Goal: Information Seeking & Learning: Stay updated

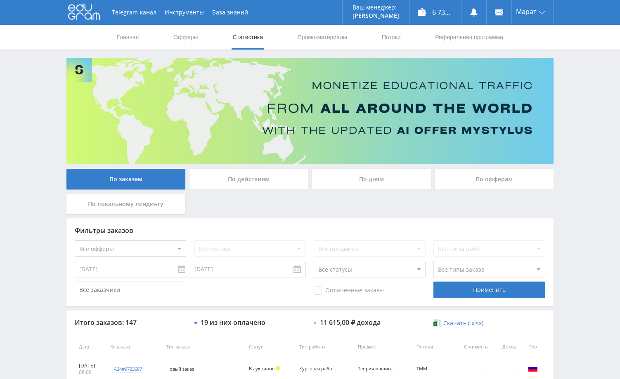
click at [585, 108] on div "Telegram-канал Инструменты База знаний Ваш менеджер: [PERSON_NAME] Online @edug…" at bounding box center [310, 346] width 620 height 693
click at [568, 101] on div "Telegram-канал Инструменты База знаний Ваш менеджер: [PERSON_NAME] Online @edug…" at bounding box center [310, 346] width 620 height 693
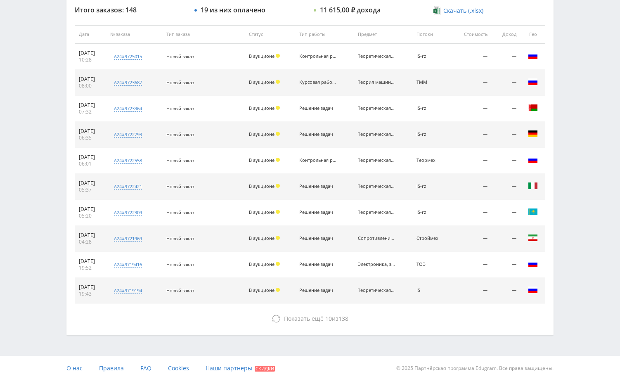
scroll to position [314, 0]
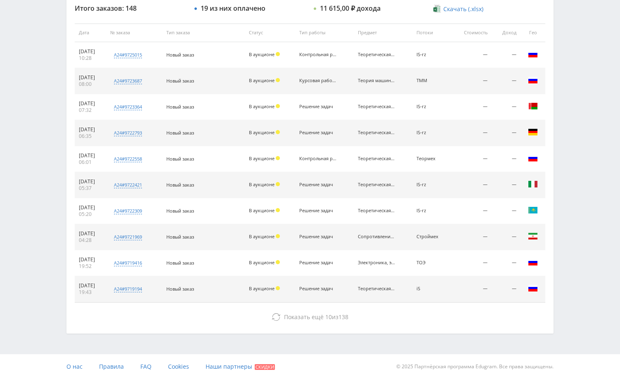
click at [583, 98] on div "Telegram-канал Инструменты База знаний Ваш менеджер: [PERSON_NAME] Online @edug…" at bounding box center [310, 32] width 620 height 693
click at [584, 93] on div "Telegram-канал Инструменты База знаний Ваш менеджер: [PERSON_NAME] Online @edug…" at bounding box center [310, 32] width 620 height 693
click at [573, 51] on div "Telegram-канал Инструменты База знаний Ваш менеджер: [PERSON_NAME] Online @edug…" at bounding box center [310, 32] width 620 height 693
click at [594, 62] on div "Telegram-канал Инструменты База знаний Ваш менеджер: [PERSON_NAME] Online @edug…" at bounding box center [310, 32] width 620 height 693
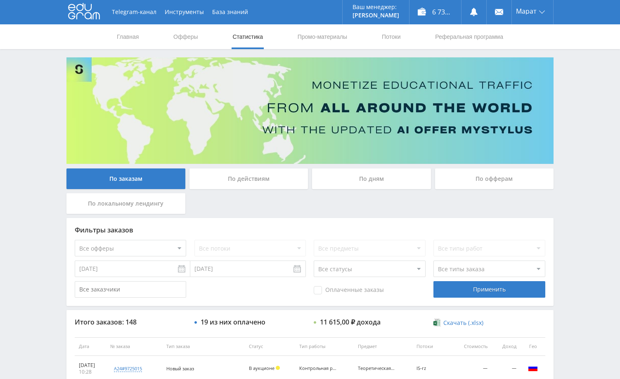
scroll to position [0, 0]
click at [593, 72] on div "Telegram-канал Инструменты База знаний Ваш менеджер: [PERSON_NAME] Online @edug…" at bounding box center [310, 346] width 620 height 693
click at [585, 83] on div "Telegram-канал Инструменты База знаний Ваш менеджер: [PERSON_NAME] Online @edug…" at bounding box center [310, 346] width 620 height 693
click at [585, 86] on div "Telegram-канал Инструменты База знаний Ваш менеджер: [PERSON_NAME] Online @edug…" at bounding box center [310, 346] width 620 height 693
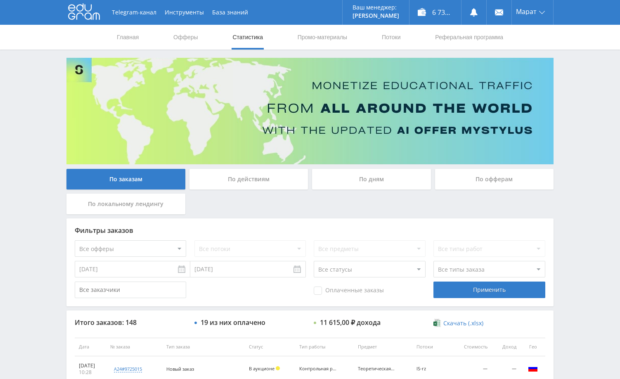
click at [585, 86] on div "Telegram-канал Инструменты База знаний Ваш менеджер: [PERSON_NAME] Online @edug…" at bounding box center [310, 346] width 620 height 693
click at [583, 84] on div "Telegram-канал Инструменты База знаний Ваш менеджер: [PERSON_NAME] Online @edug…" at bounding box center [310, 346] width 620 height 693
click at [574, 78] on div "Telegram-канал Инструменты База знаний Ваш менеджер: [PERSON_NAME] Online @edug…" at bounding box center [310, 346] width 620 height 693
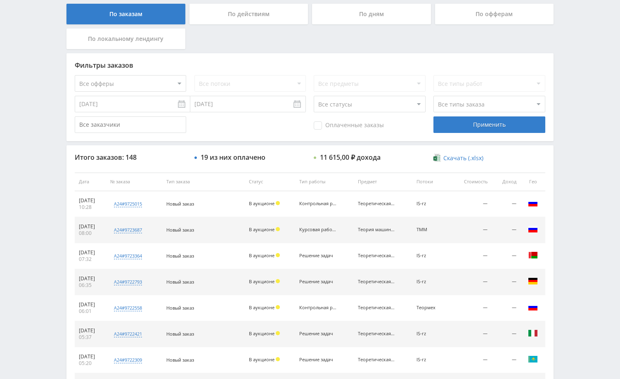
scroll to position [248, 0]
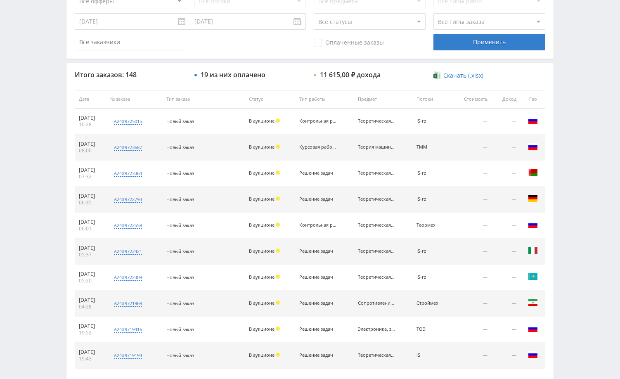
click at [576, 138] on div "Telegram-канал Инструменты База знаний Ваш менеджер: [PERSON_NAME] Online @edug…" at bounding box center [310, 98] width 620 height 693
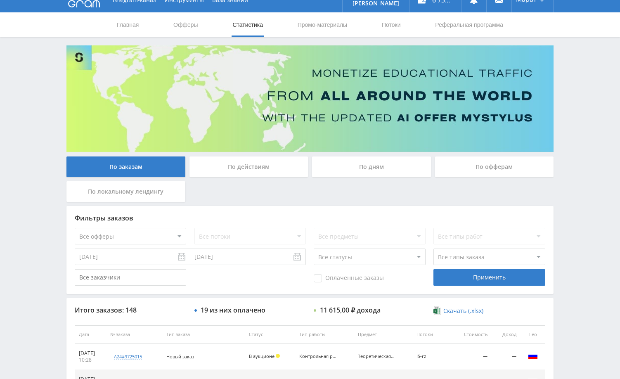
scroll to position [0, 0]
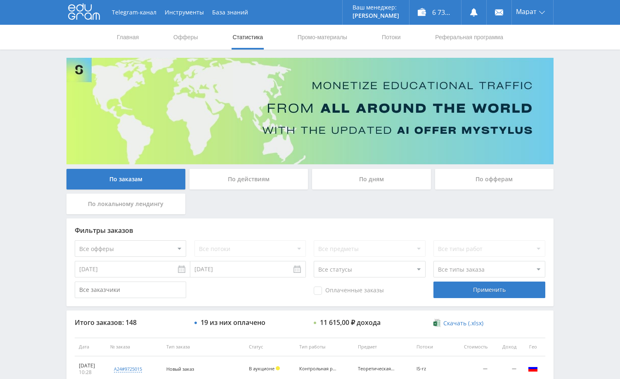
click at [577, 150] on div "Telegram-канал Инструменты База знаний Ваш менеджер: [PERSON_NAME] Online @edug…" at bounding box center [310, 346] width 620 height 693
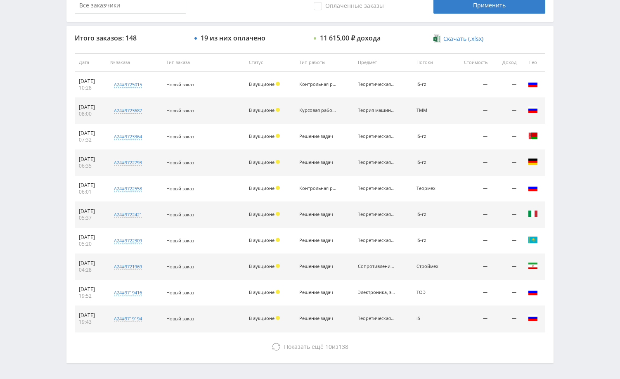
scroll to position [289, 0]
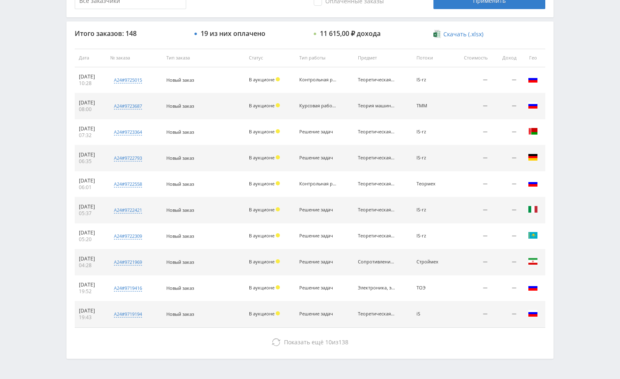
click at [585, 147] on div "Telegram-канал Инструменты База знаний Ваш менеджер: [PERSON_NAME] Online @edug…" at bounding box center [310, 57] width 620 height 693
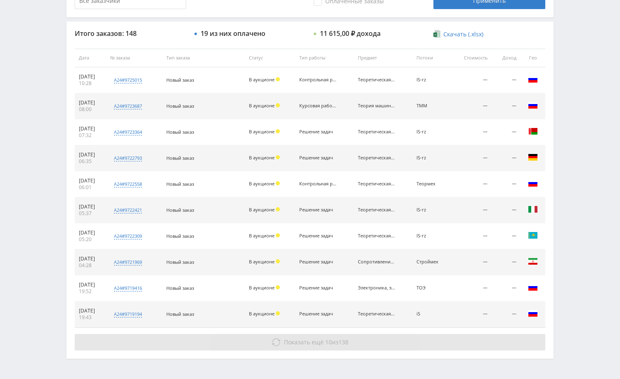
click at [456, 342] on button "Показать ещё 10 из 138" at bounding box center [310, 342] width 470 height 17
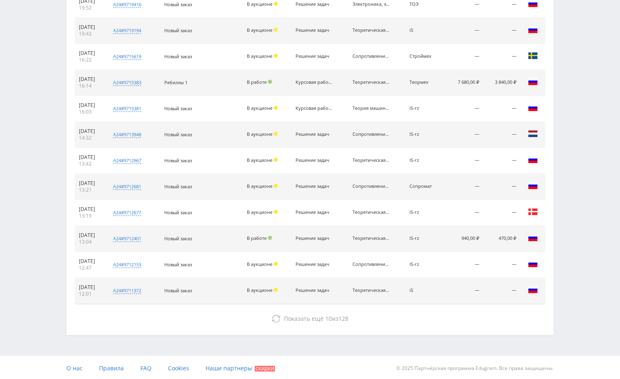
scroll to position [574, 0]
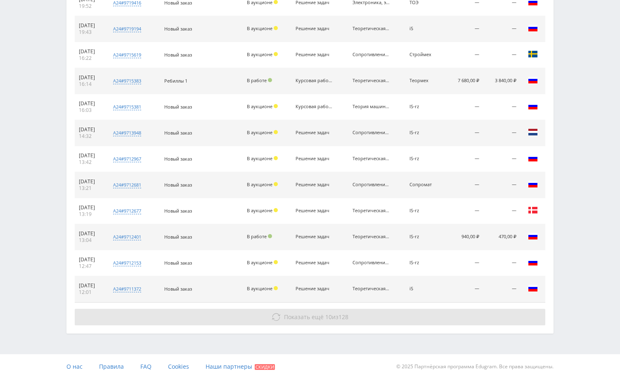
click at [470, 321] on button "Показать ещё 10 из 128" at bounding box center [310, 317] width 470 height 17
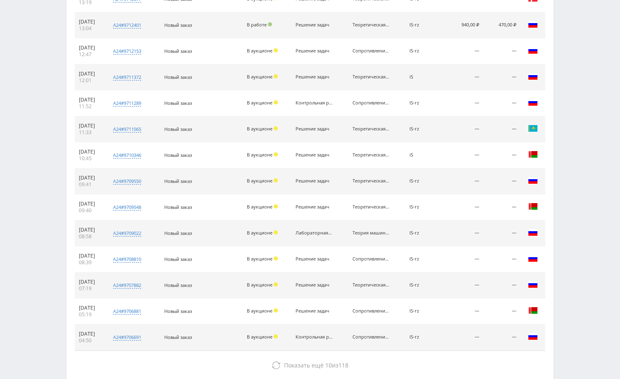
scroll to position [834, 0]
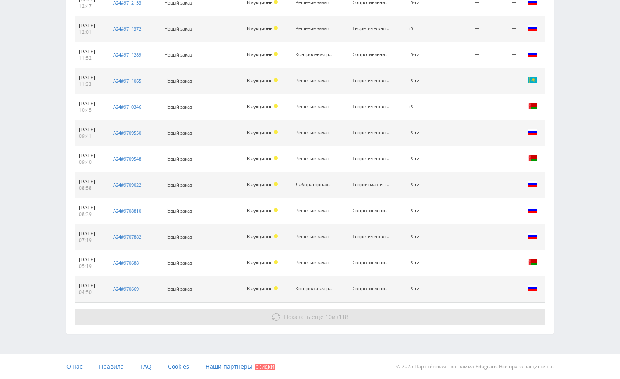
click at [469, 313] on button "Показать ещё 10 из 118" at bounding box center [310, 317] width 470 height 17
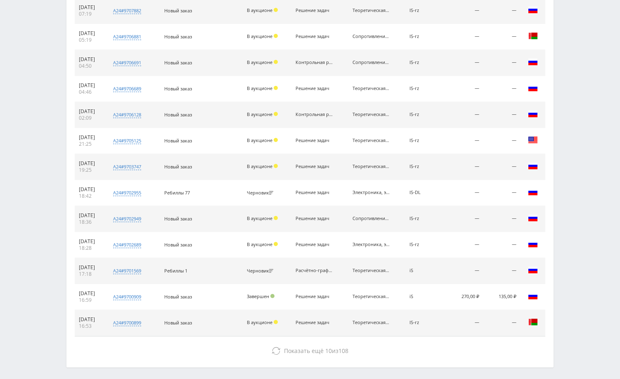
scroll to position [1094, 0]
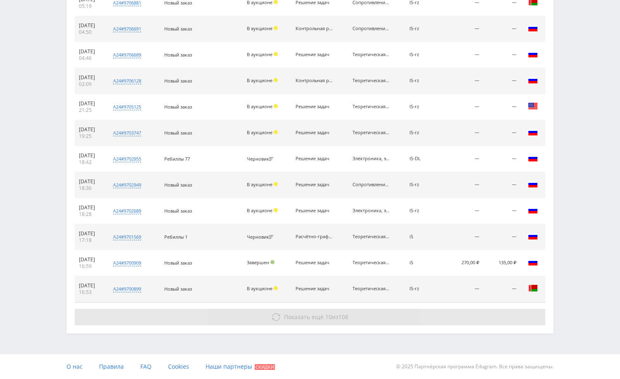
click at [460, 315] on button "Показать ещё 10 из 108" at bounding box center [310, 317] width 470 height 17
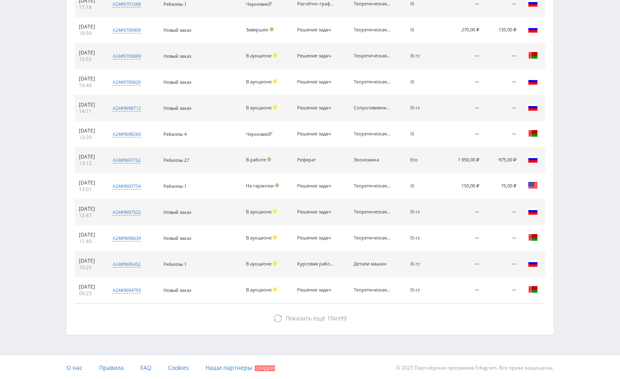
scroll to position [1328, 0]
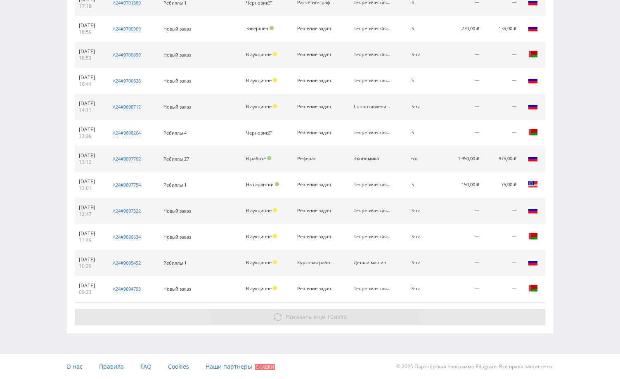
click at [460, 314] on button "Показать ещё 10 из 99" at bounding box center [310, 317] width 470 height 17
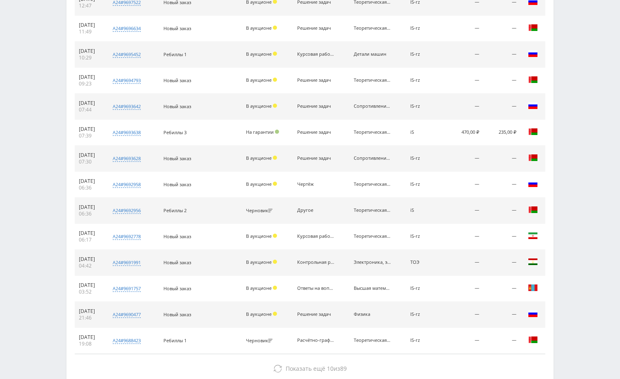
scroll to position [1588, 0]
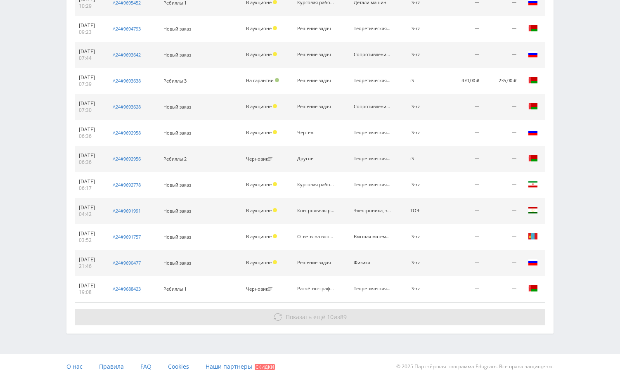
click at [458, 316] on button "Показать ещё 10 из 89" at bounding box center [310, 317] width 470 height 17
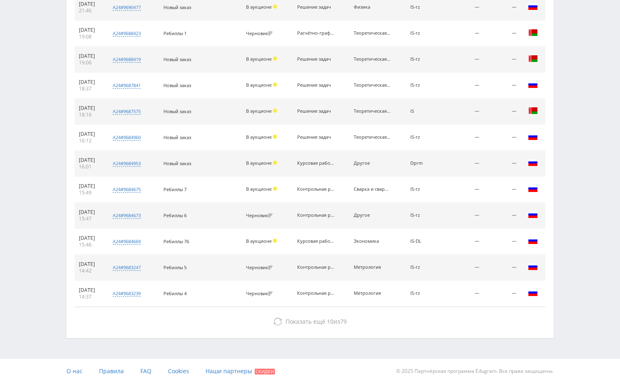
scroll to position [1848, 0]
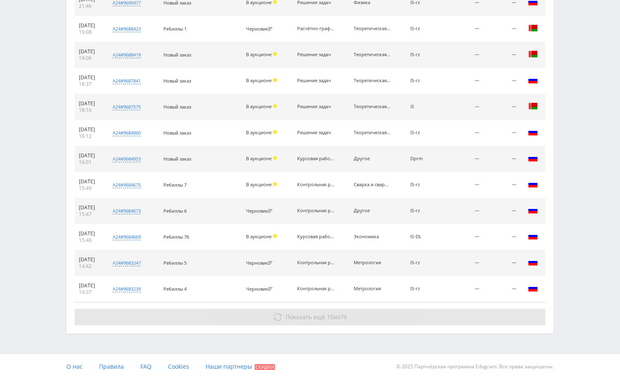
click at [451, 317] on button "Показать ещё 10 из 79" at bounding box center [310, 317] width 470 height 17
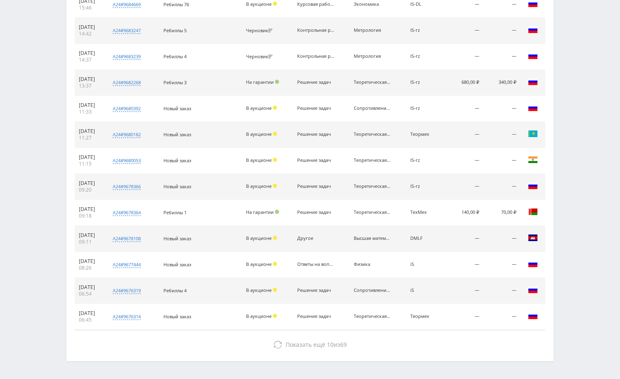
scroll to position [2108, 0]
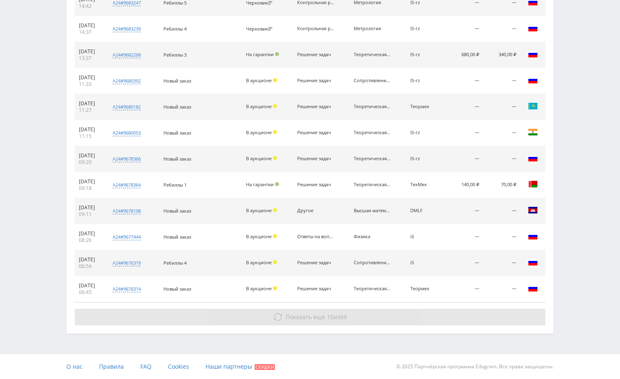
click at [446, 316] on button "Показать ещё 10 из 69" at bounding box center [310, 317] width 470 height 17
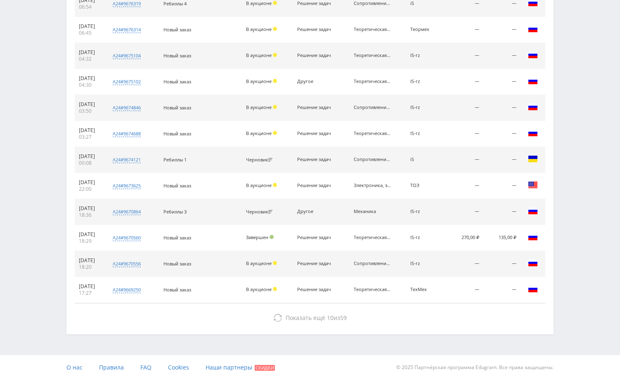
scroll to position [2367, 0]
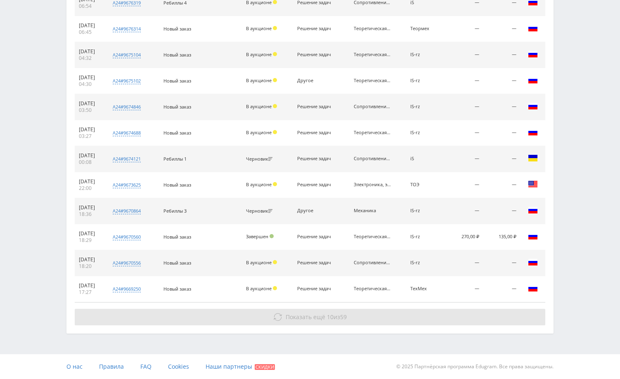
click at [440, 317] on button "Показать ещё 10 из 59" at bounding box center [310, 317] width 470 height 17
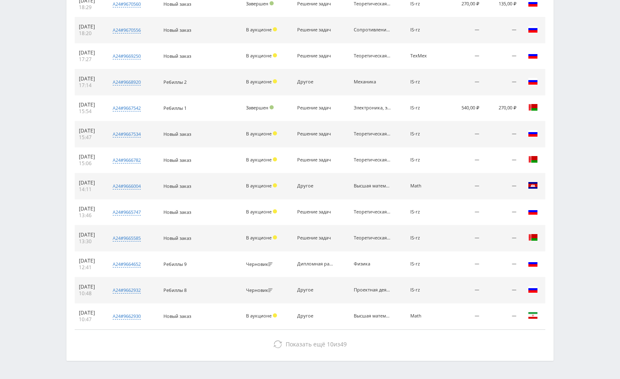
scroll to position [2627, 0]
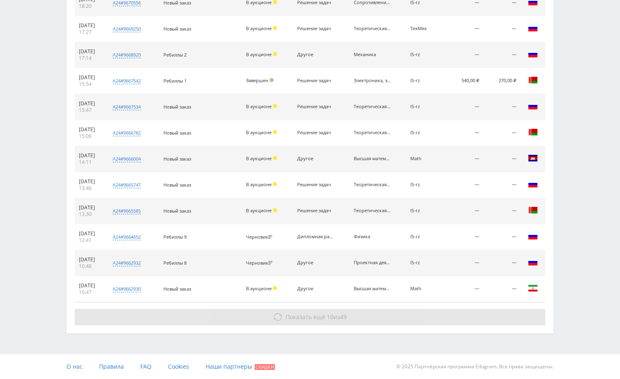
click at [429, 314] on button "Показать ещё 10 из 49" at bounding box center [310, 317] width 470 height 17
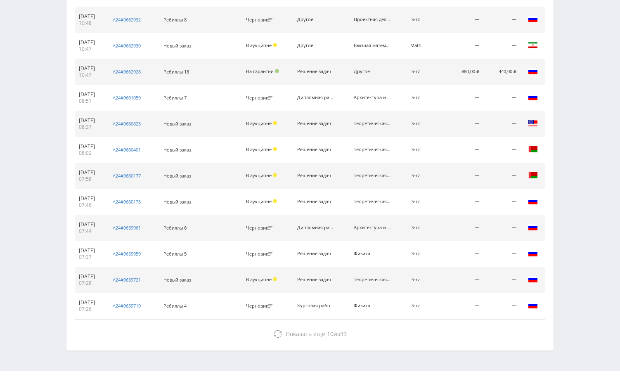
scroll to position [2887, 0]
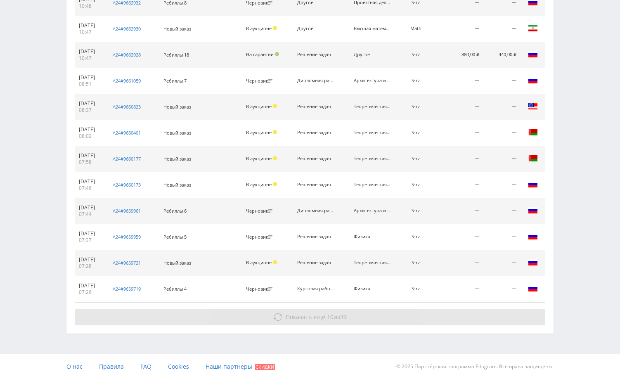
click at [419, 318] on button "Показать ещё 10 из 39" at bounding box center [310, 317] width 470 height 17
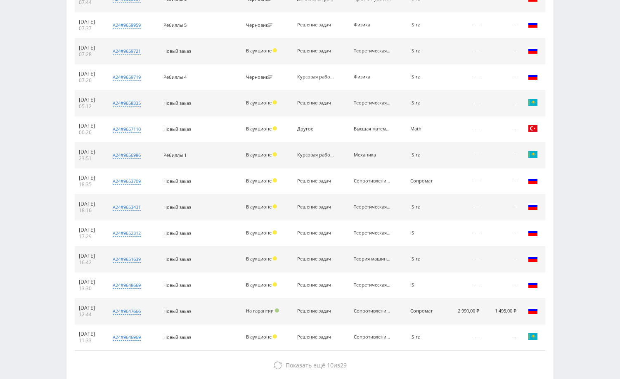
scroll to position [3147, 0]
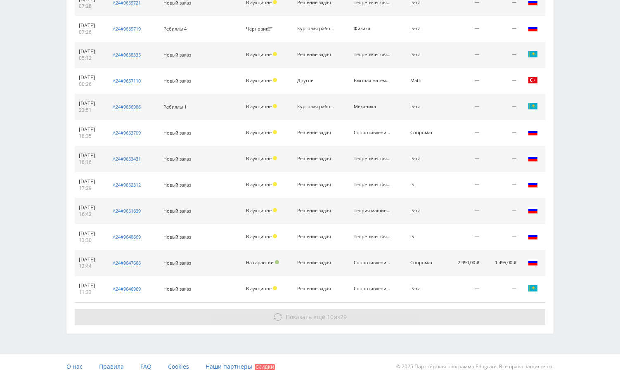
click at [406, 311] on button "Показать ещё 10 из 29" at bounding box center [310, 317] width 470 height 17
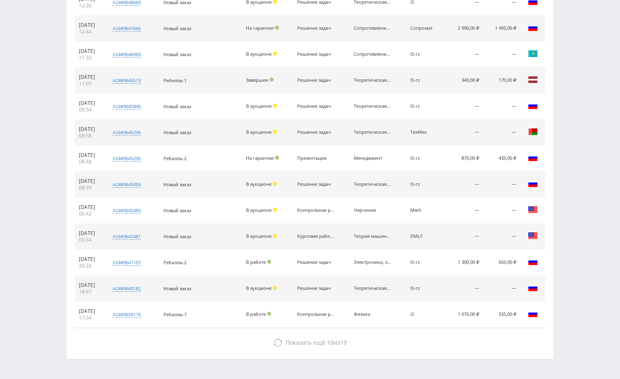
scroll to position [3407, 0]
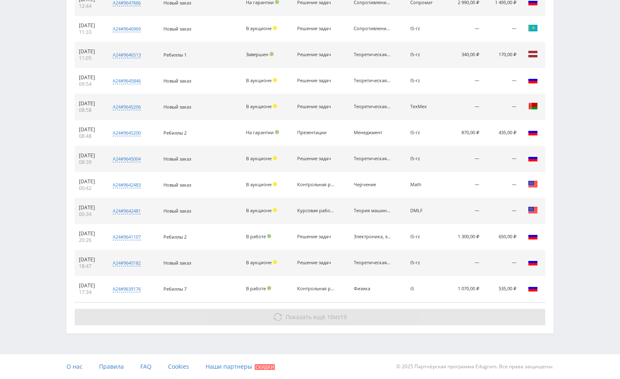
click at [483, 320] on button "Показать ещё 10 из 19" at bounding box center [310, 317] width 470 height 17
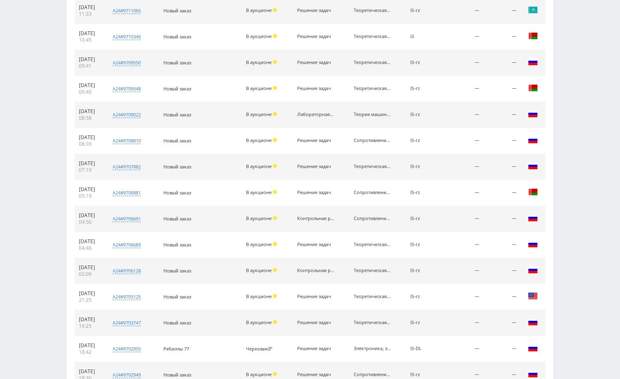
scroll to position [0, 0]
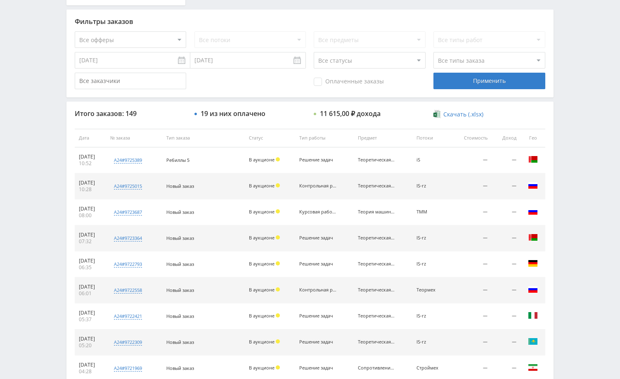
scroll to position [248, 0]
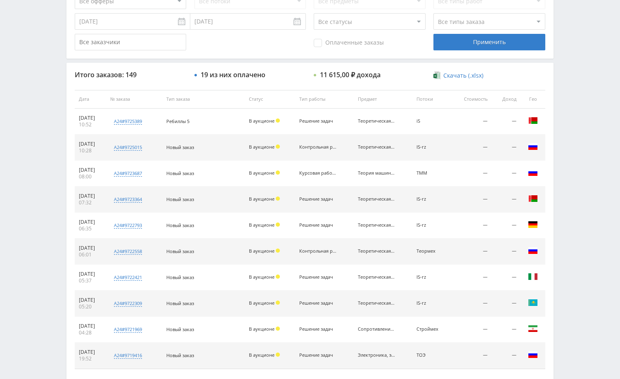
click at [583, 103] on div "Telegram-канал Инструменты База знаний Ваш менеджер: [PERSON_NAME] Online @edug…" at bounding box center [310, 98] width 620 height 693
drag, startPoint x: 609, startPoint y: 142, endPoint x: 605, endPoint y: 147, distance: 6.7
click at [609, 142] on div "Telegram-канал Инструменты База знаний Ваш менеджер: [PERSON_NAME] Online @edug…" at bounding box center [310, 98] width 620 height 693
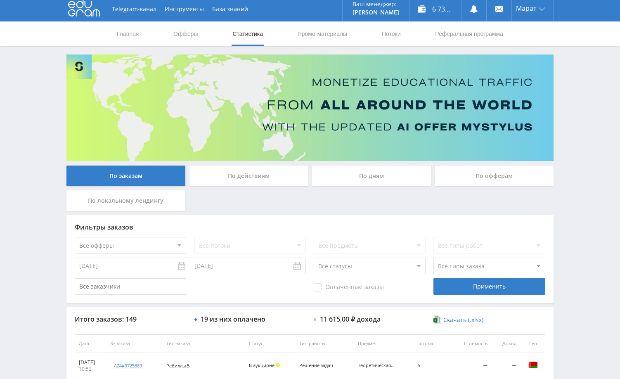
scroll to position [0, 0]
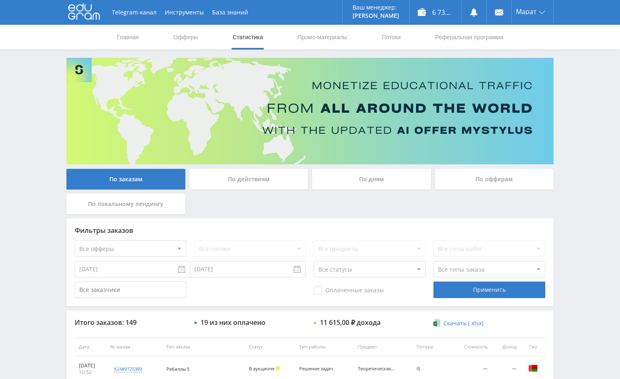
click at [590, 125] on div "Telegram-канал Инструменты База знаний Ваш менеджер: [PERSON_NAME] Online @edug…" at bounding box center [310, 346] width 620 height 693
click at [565, 178] on div "Telegram-канал Инструменты База знаний Ваш менеджер: [PERSON_NAME] Online @edug…" at bounding box center [310, 346] width 620 height 693
click at [568, 209] on div "Telegram-канал Инструменты База знаний Ваш менеджер: [PERSON_NAME] Online @edug…" at bounding box center [310, 346] width 620 height 693
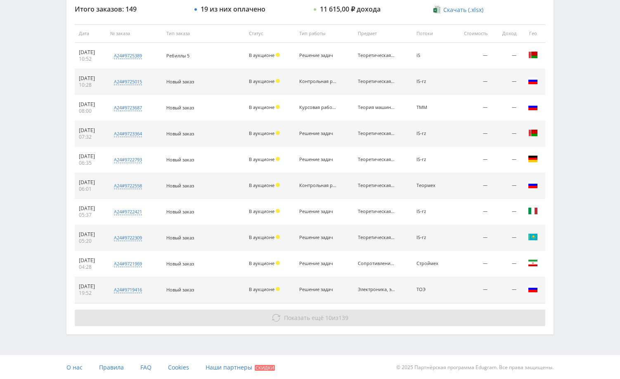
scroll to position [314, 0]
click at [383, 314] on button "Показать ещё 10 из 139" at bounding box center [310, 317] width 470 height 17
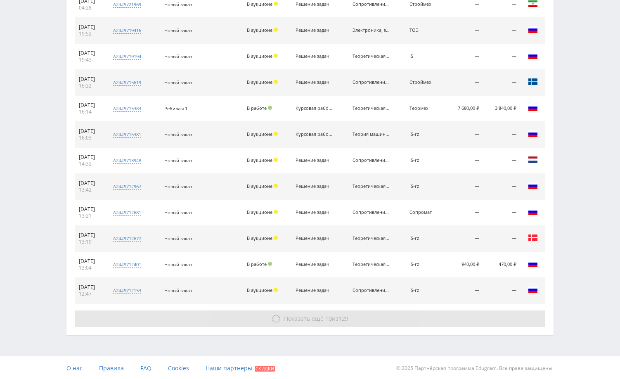
scroll to position [574, 0]
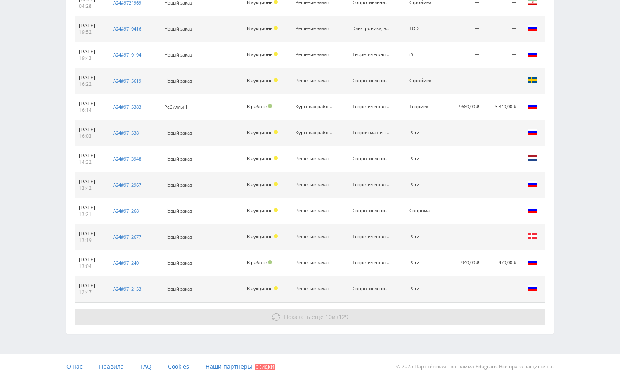
click at [392, 315] on button "Показать ещё 10 из 129" at bounding box center [310, 317] width 470 height 17
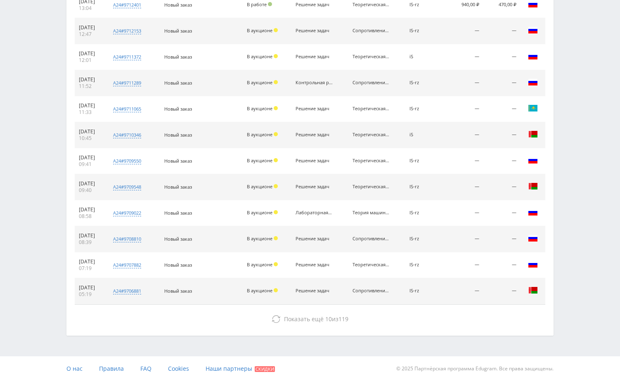
scroll to position [834, 0]
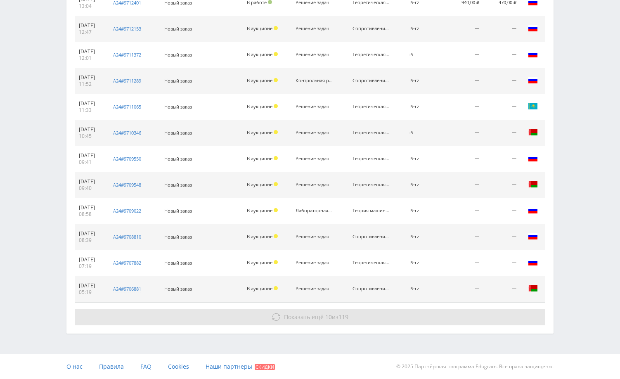
click at [392, 314] on button "Показать ещё 10 из 119" at bounding box center [310, 317] width 470 height 17
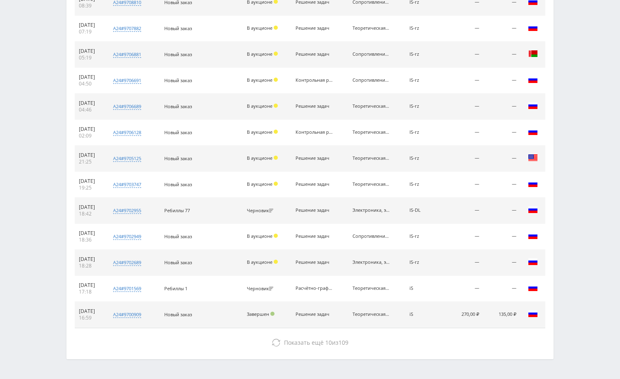
scroll to position [1094, 0]
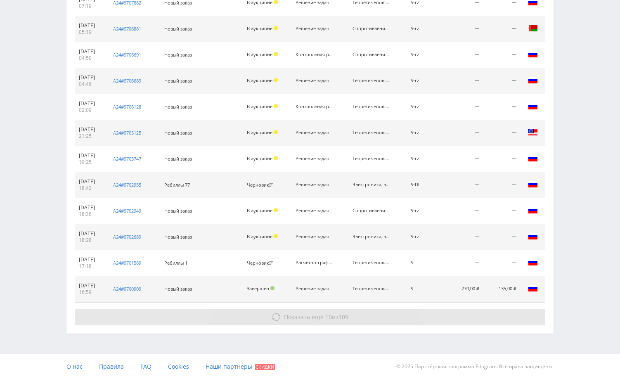
click at [392, 317] on button "Показать ещё 10 из 109" at bounding box center [310, 317] width 470 height 17
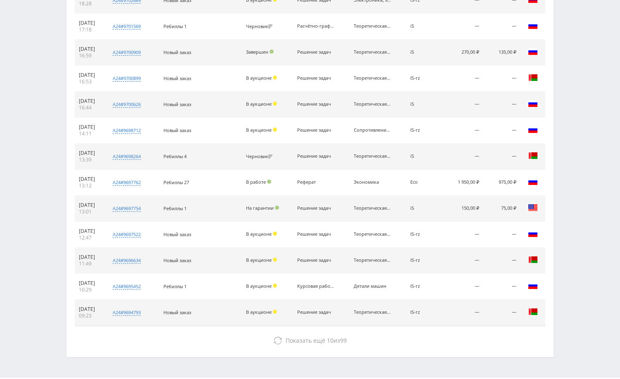
scroll to position [1354, 0]
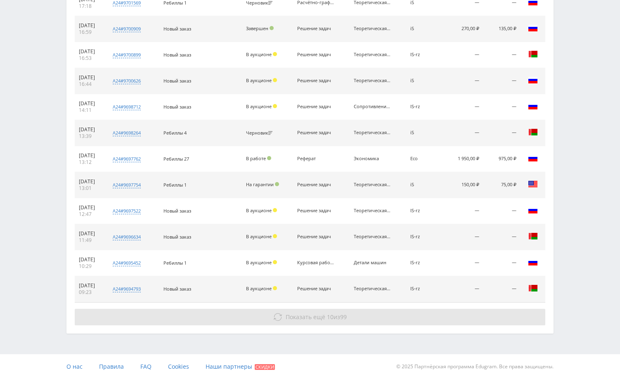
click at [386, 311] on button "Показать ещё 10 из 99" at bounding box center [310, 317] width 470 height 17
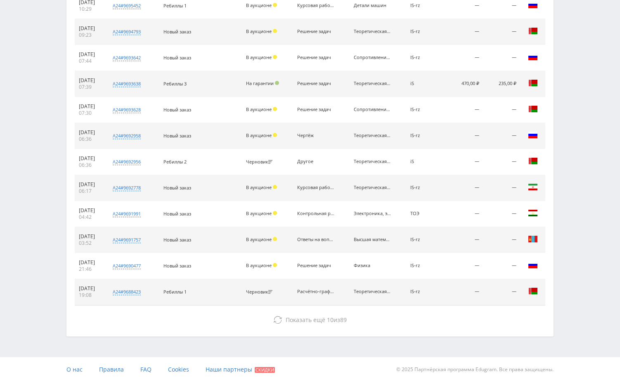
scroll to position [1614, 0]
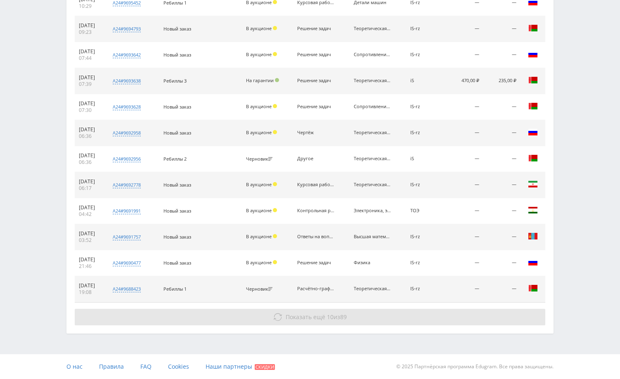
click at [385, 323] on button "Показать ещё 10 из 89" at bounding box center [310, 317] width 470 height 17
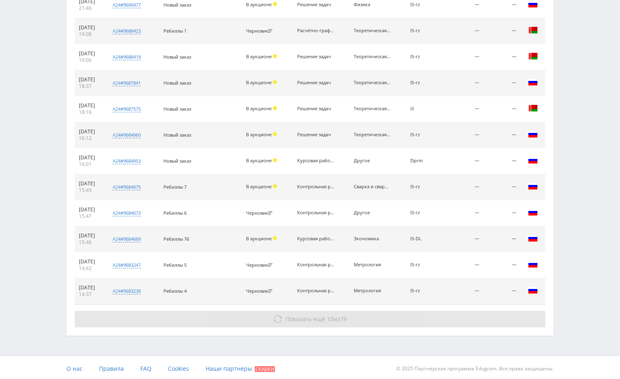
scroll to position [1874, 0]
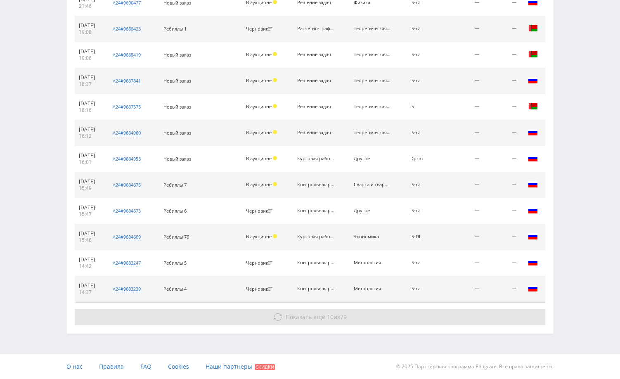
click at [381, 319] on button "Показать ещё 10 из 79" at bounding box center [310, 317] width 470 height 17
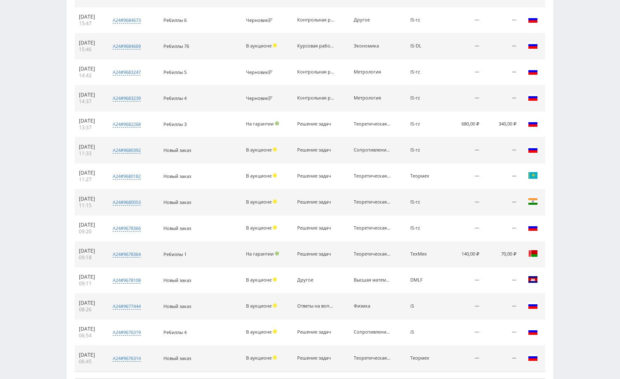
scroll to position [2134, 0]
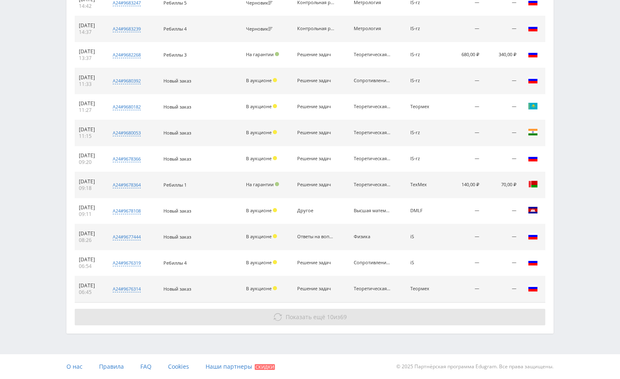
click at [382, 318] on button "Показать ещё 10 из 69" at bounding box center [310, 317] width 470 height 17
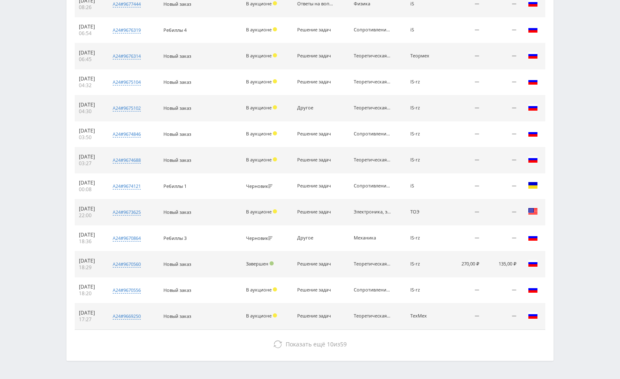
scroll to position [2393, 0]
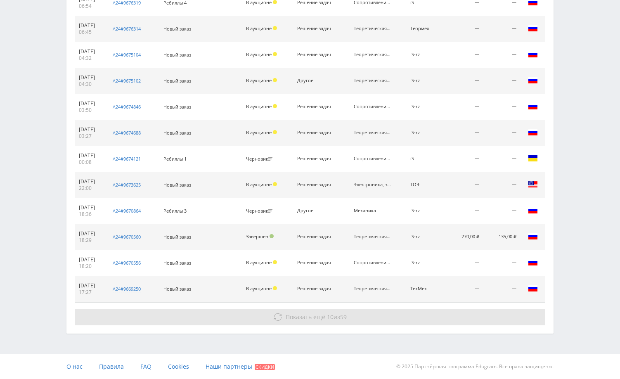
click at [384, 316] on button "Показать ещё 10 из 59" at bounding box center [310, 317] width 470 height 17
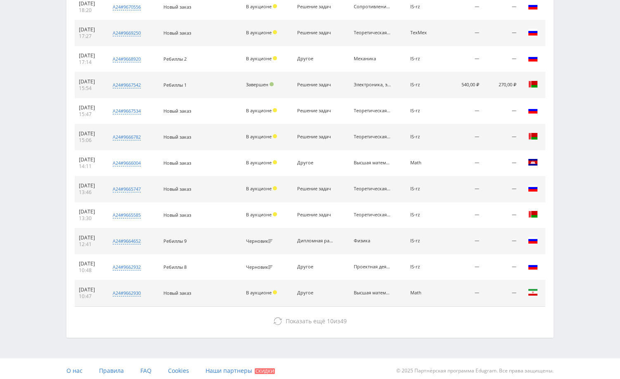
scroll to position [2653, 0]
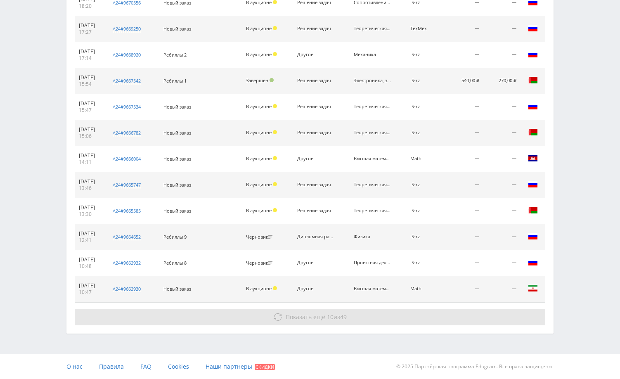
click at [385, 317] on button "Показать ещё 10 из 49" at bounding box center [310, 317] width 470 height 17
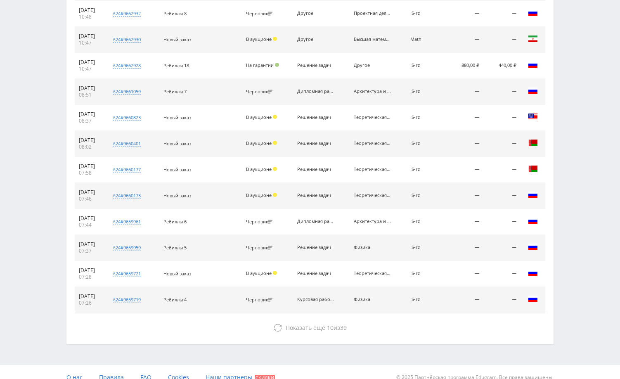
scroll to position [2913, 0]
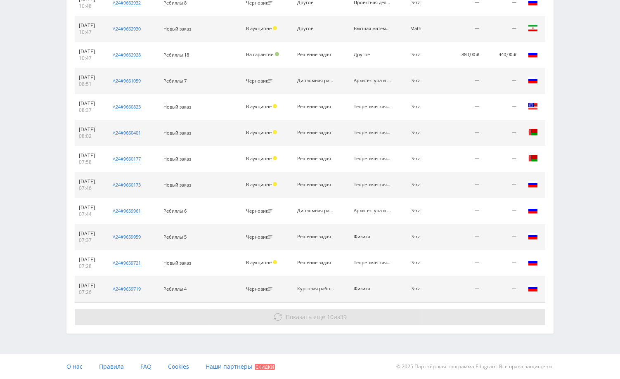
click at [387, 317] on button "Показать ещё 10 из 39" at bounding box center [310, 317] width 470 height 17
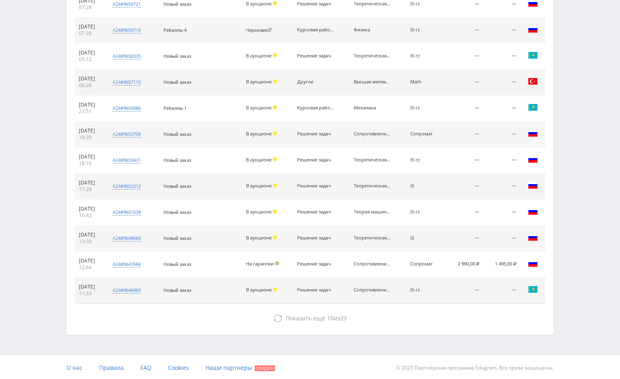
scroll to position [3173, 0]
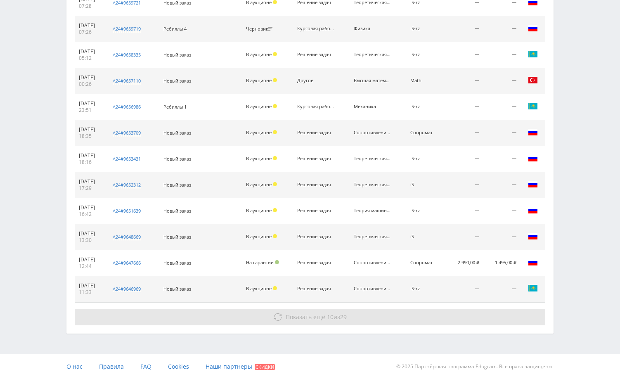
click at [389, 320] on button "Показать ещё 10 из 29" at bounding box center [310, 317] width 470 height 17
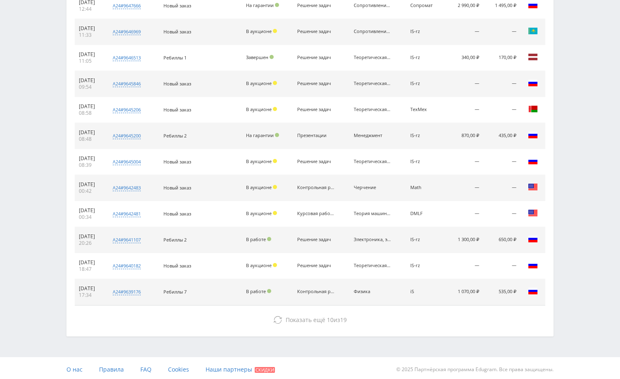
scroll to position [3433, 0]
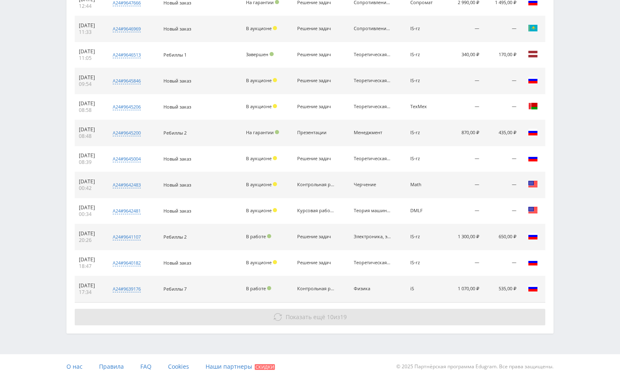
click at [385, 319] on button "Показать ещё 10 из 19" at bounding box center [310, 317] width 470 height 17
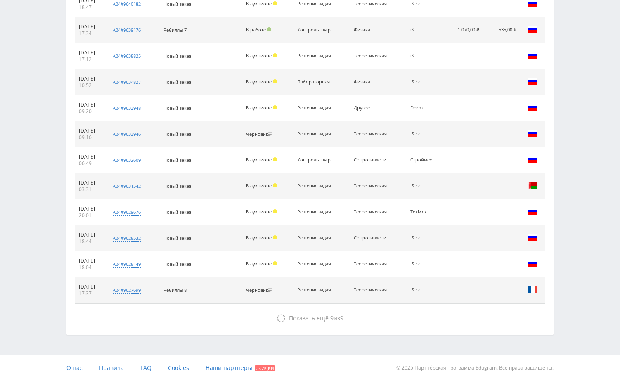
scroll to position [3693, 0]
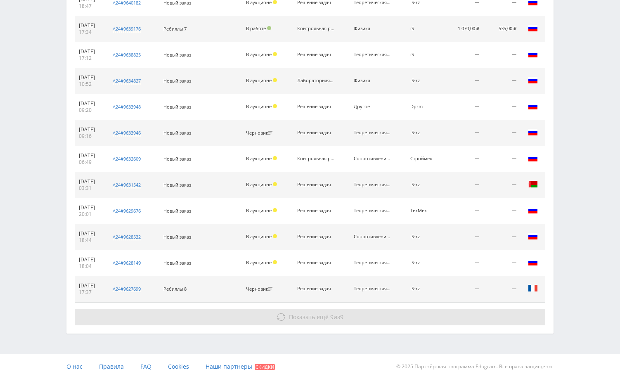
click at [391, 317] on button "Показать ещё 9 из 9" at bounding box center [310, 317] width 470 height 17
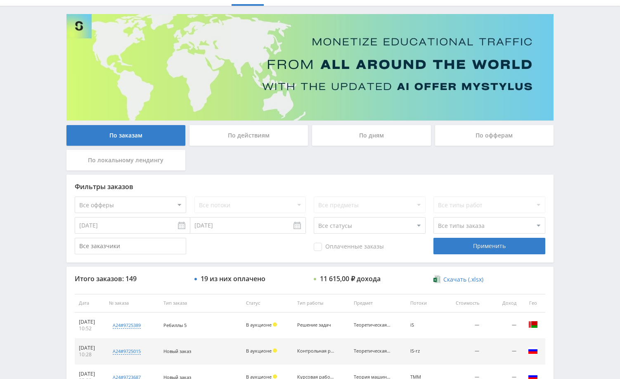
scroll to position [0, 0]
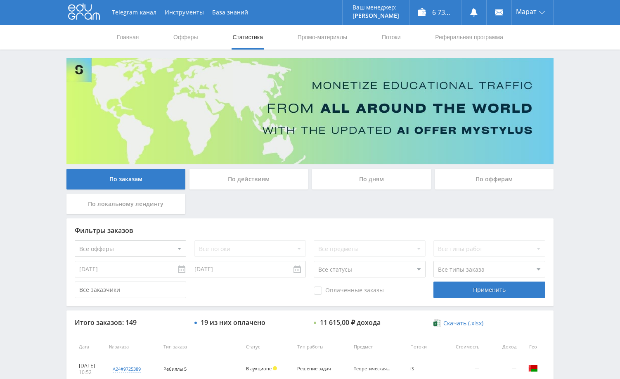
click at [569, 157] on div "Telegram-канал Инструменты База знаний Ваш менеджер: [PERSON_NAME] Online @edug…" at bounding box center [310, 346] width 620 height 693
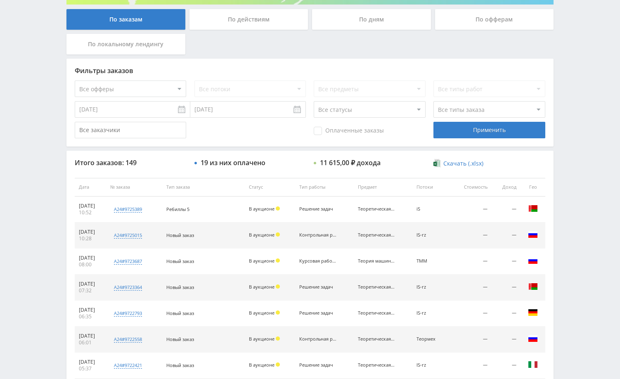
scroll to position [124, 0]
